Goal: Find specific page/section

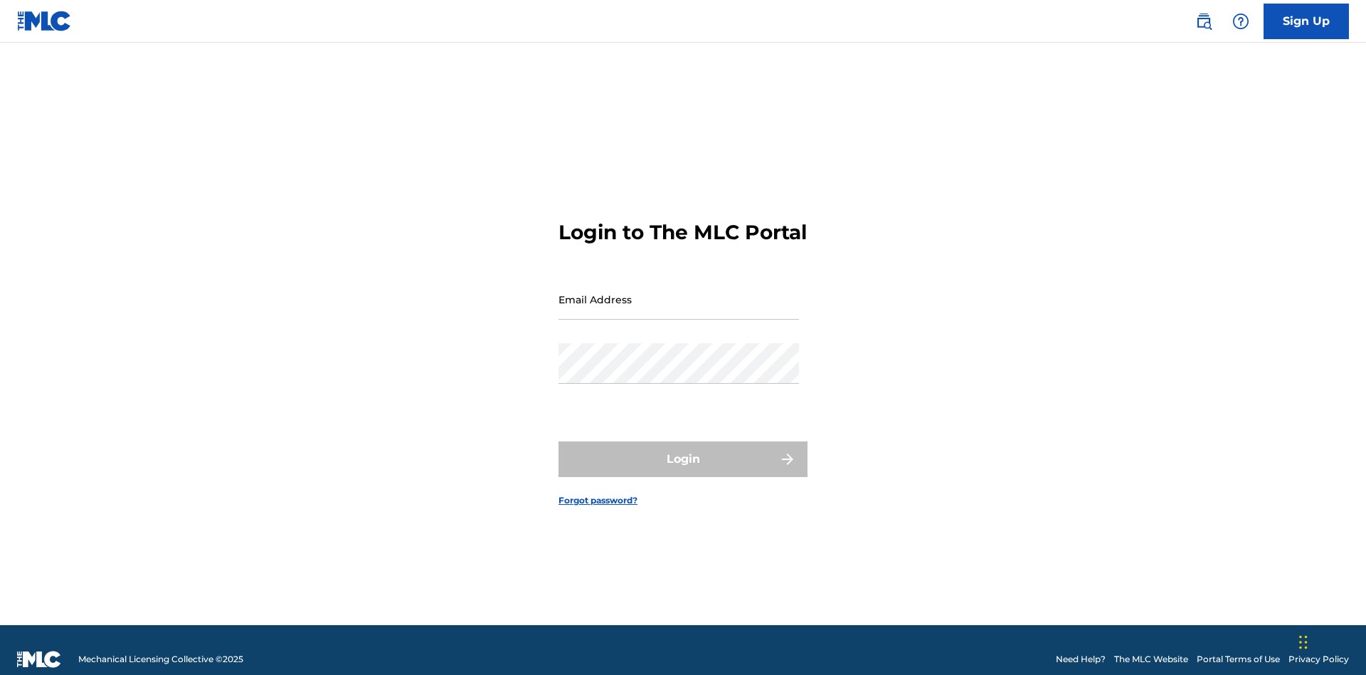
scroll to position [19, 0]
click at [679, 293] on input "Email Address" at bounding box center [679, 299] width 241 height 41
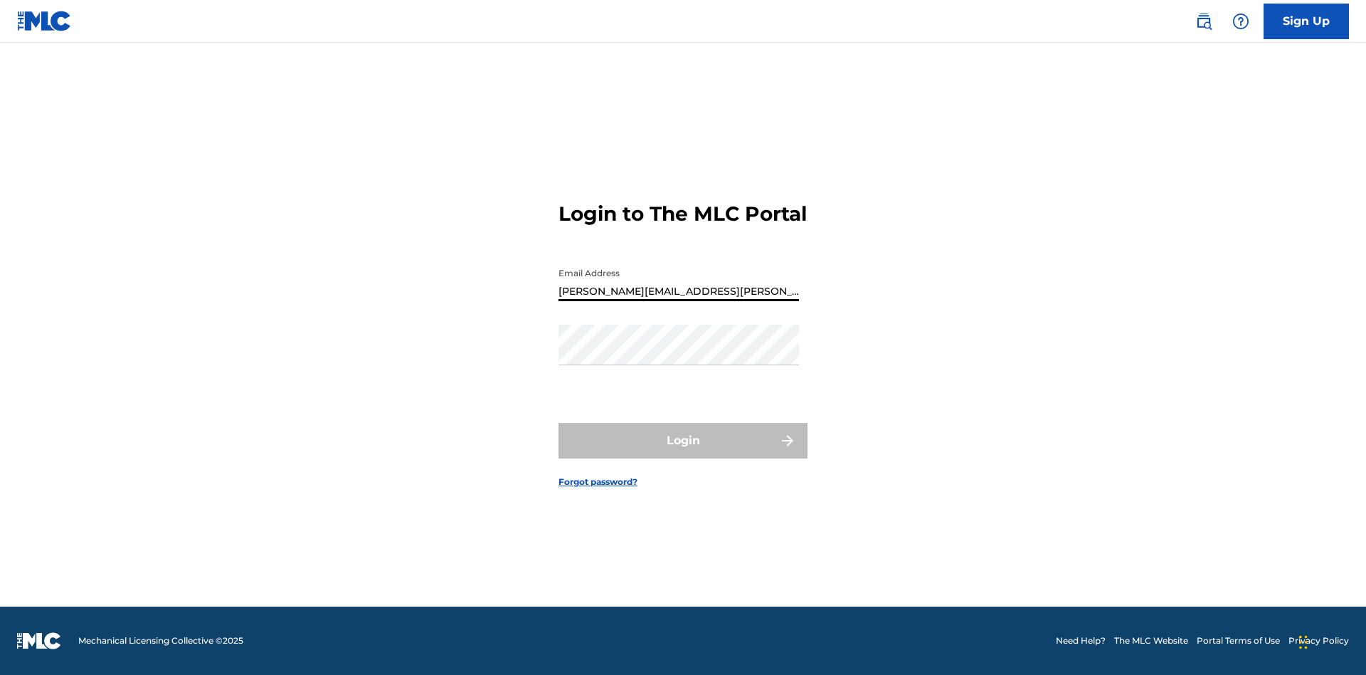
type input "[PERSON_NAME][EMAIL_ADDRESS][PERSON_NAME][DOMAIN_NAME]"
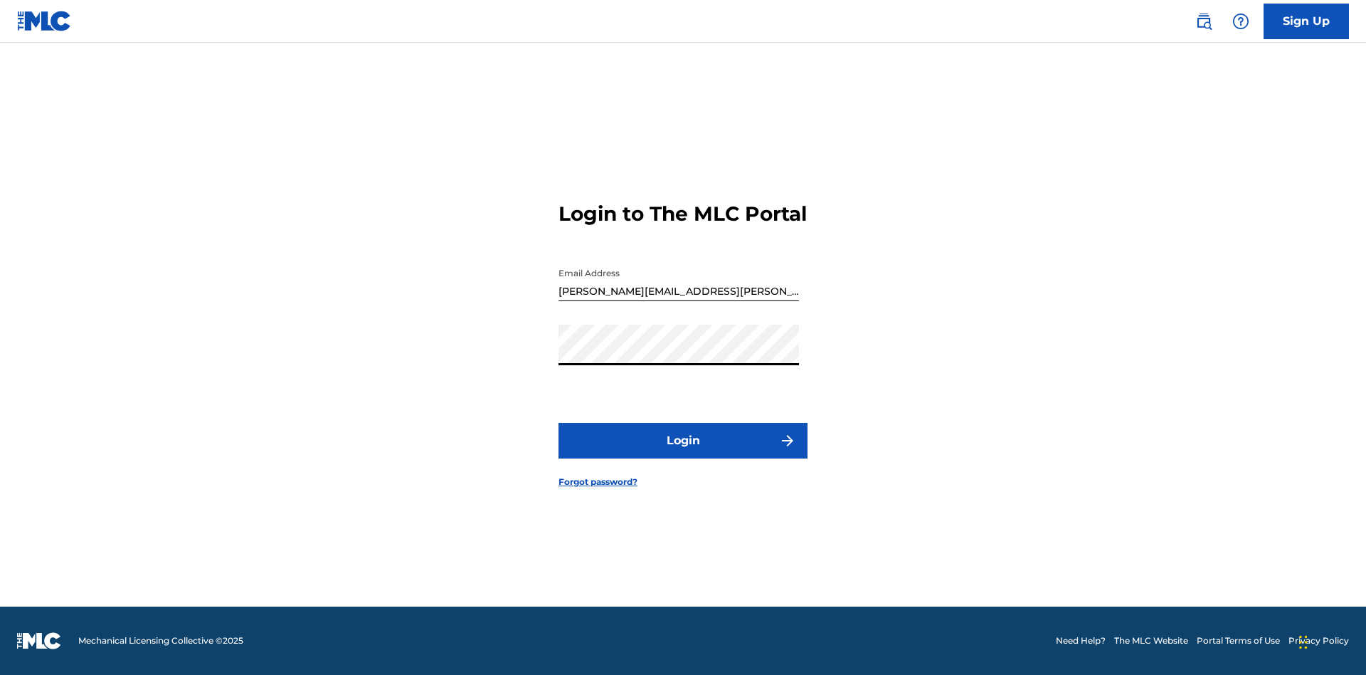
click at [683, 453] on button "Login" at bounding box center [683, 441] width 249 height 36
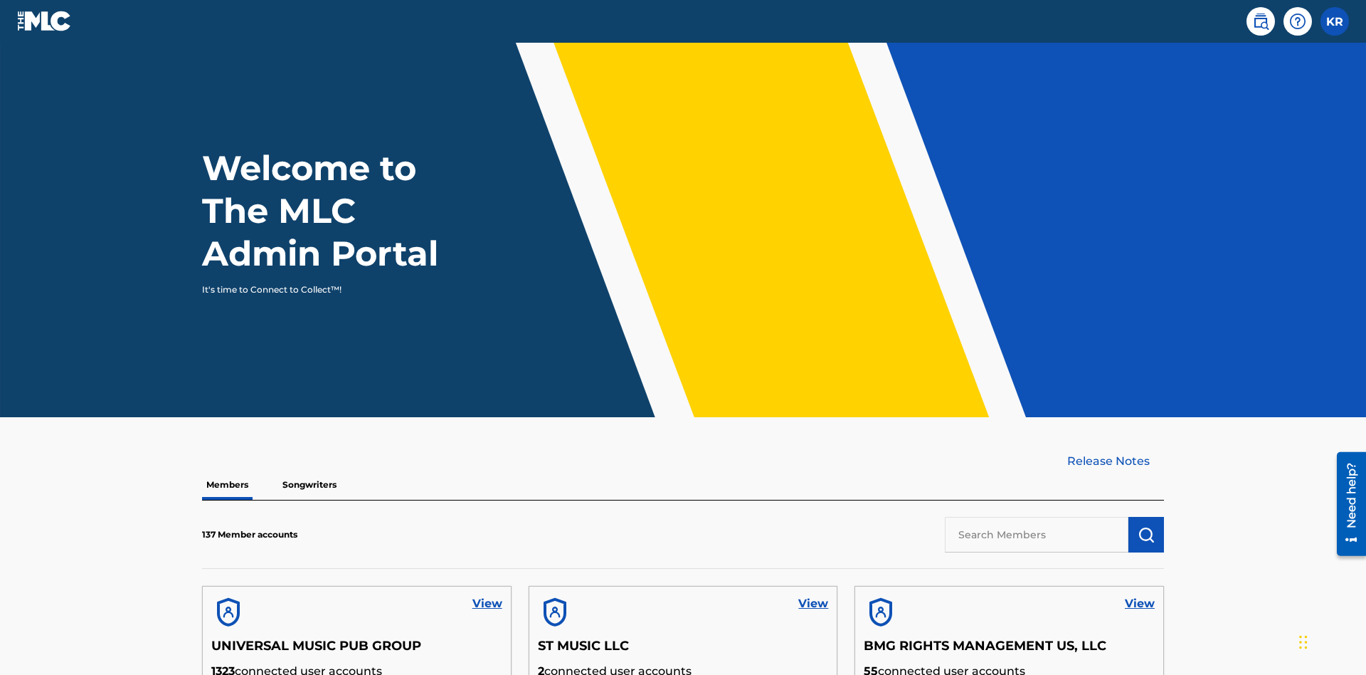
click at [1037, 517] on input "text" at bounding box center [1037, 535] width 184 height 36
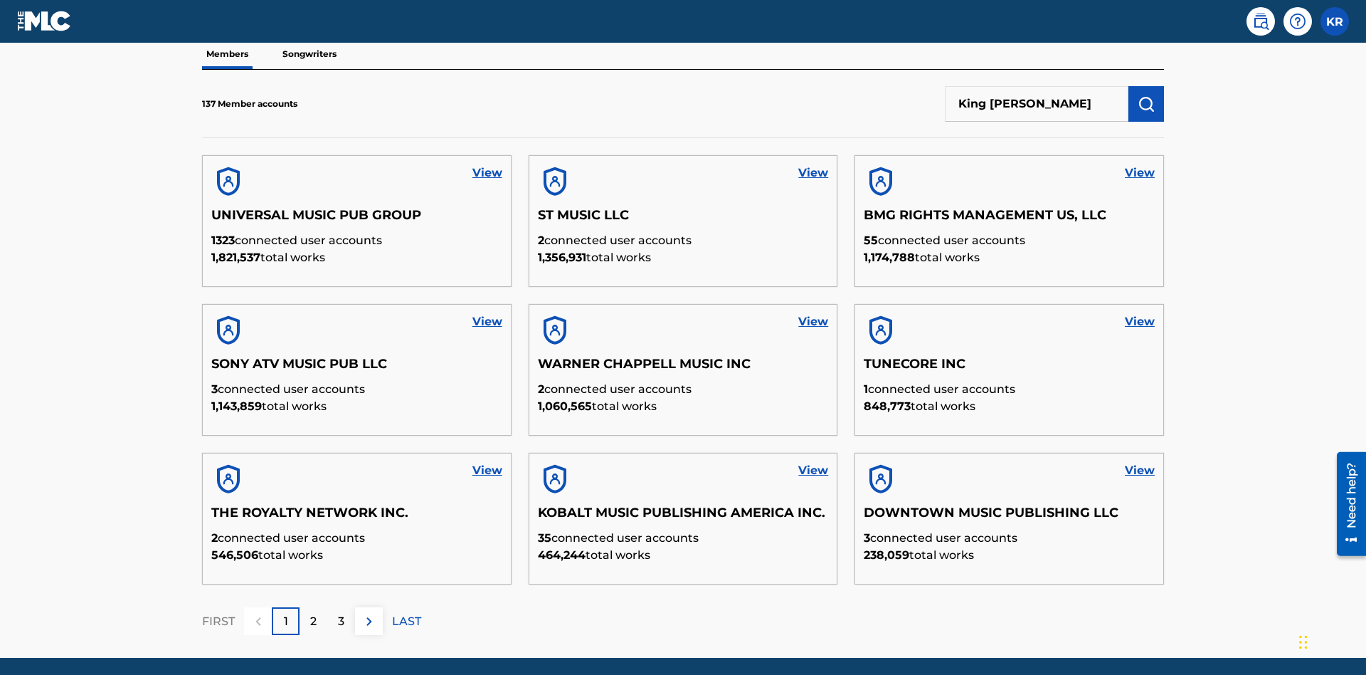
type input "King McTesterson"
click at [1147, 95] on img "submit" at bounding box center [1146, 103] width 17 height 17
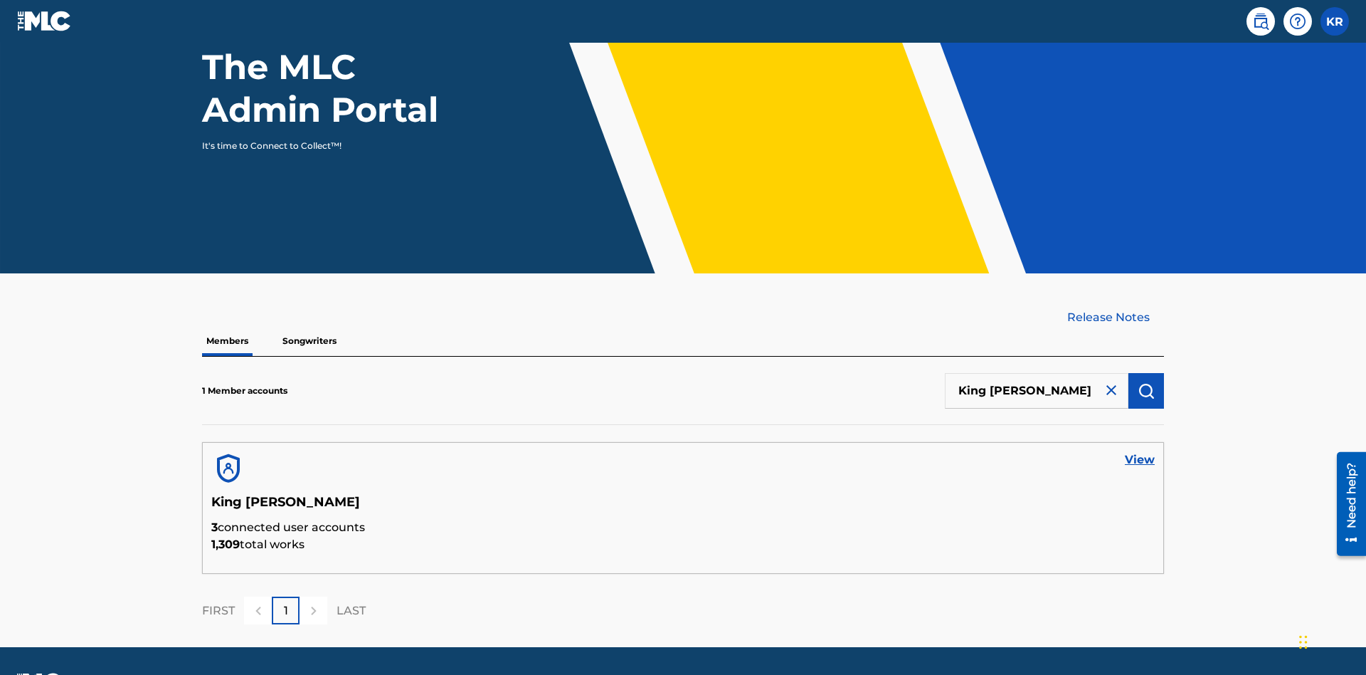
click at [1140, 451] on link "View" at bounding box center [1140, 459] width 30 height 17
